Goal: Information Seeking & Learning: Learn about a topic

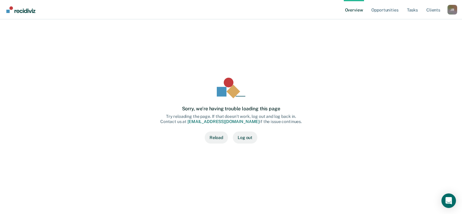
click at [213, 135] on button "Reload" at bounding box center [216, 138] width 23 height 12
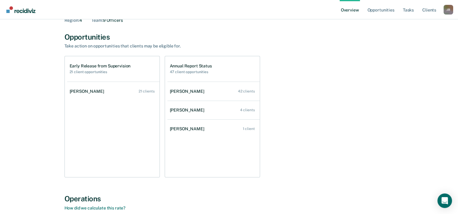
click at [81, 135] on ul "[PERSON_NAME] 21 clients" at bounding box center [113, 130] width 92 height 96
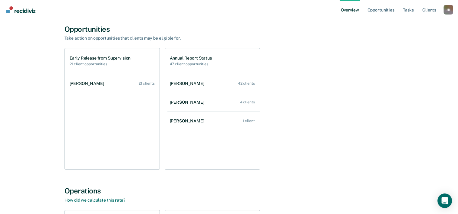
scroll to position [44, 0]
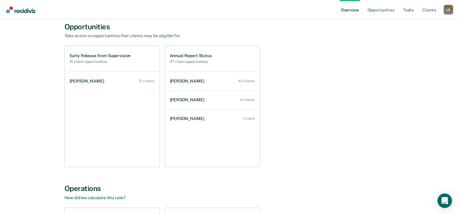
click at [93, 139] on ul "[PERSON_NAME] 21 clients" at bounding box center [113, 119] width 92 height 96
click at [87, 139] on ul "[PERSON_NAME] 21 clients" at bounding box center [113, 119] width 92 height 96
click at [73, 132] on ul "[PERSON_NAME] 21 clients" at bounding box center [113, 119] width 92 height 96
click at [85, 142] on ul "[PERSON_NAME] 21 clients" at bounding box center [113, 119] width 92 height 96
click at [73, 132] on ul "[PERSON_NAME] 21 clients" at bounding box center [113, 119] width 92 height 96
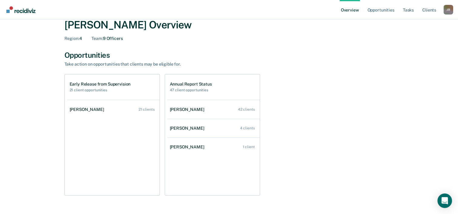
scroll to position [16, 0]
click at [95, 136] on ul "[PERSON_NAME] 21 clients" at bounding box center [113, 147] width 92 height 96
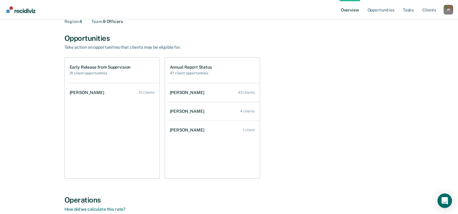
scroll to position [41, 0]
